Goal: Task Accomplishment & Management: Manage account settings

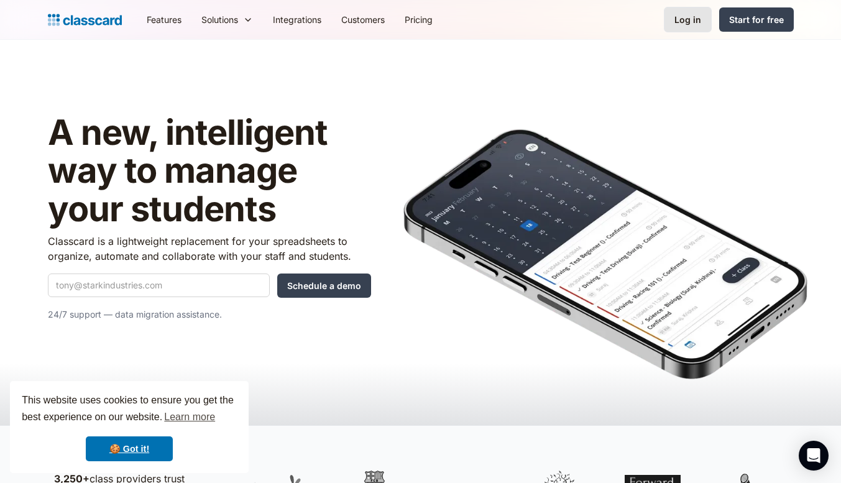
click at [687, 22] on div "Log in" at bounding box center [687, 19] width 27 height 13
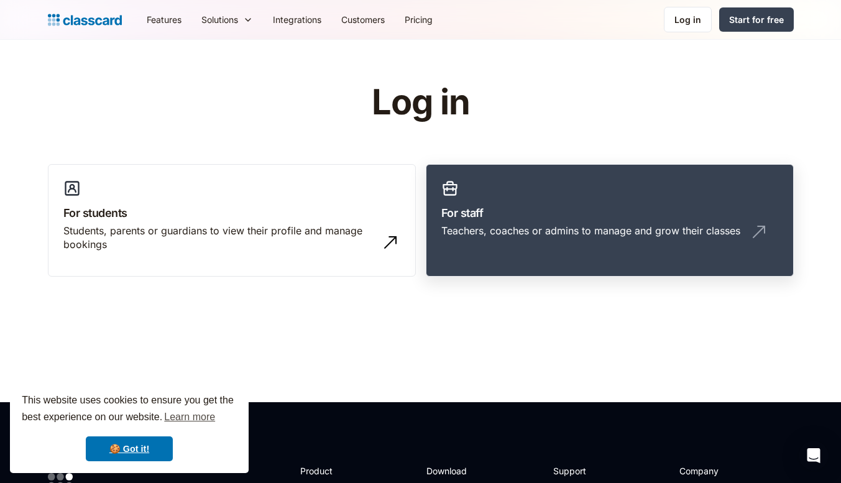
click at [526, 235] on div "Teachers, coaches or admins to manage and grow their classes" at bounding box center [590, 231] width 299 height 14
